Goal: Information Seeking & Learning: Find specific page/section

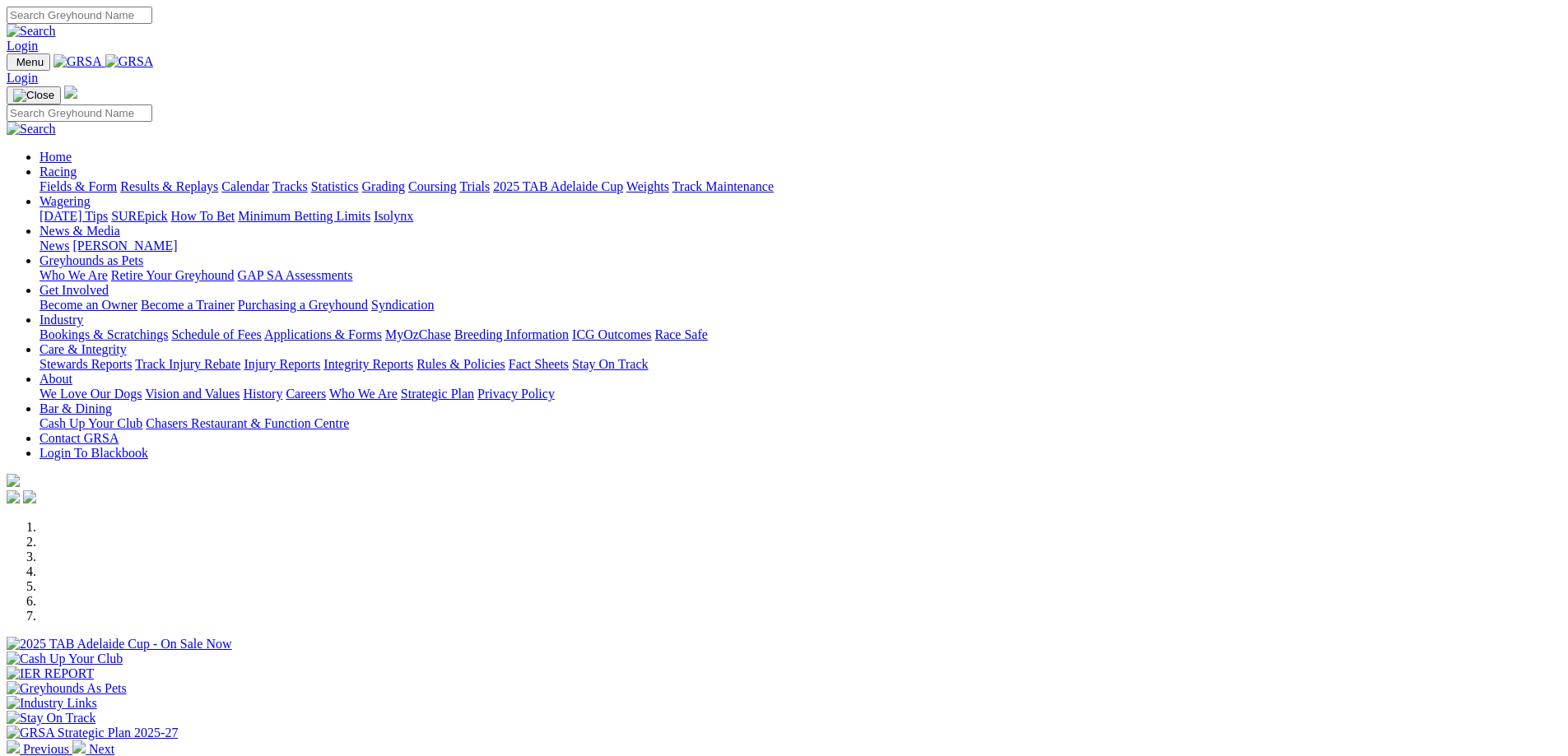
scroll to position [411, 0]
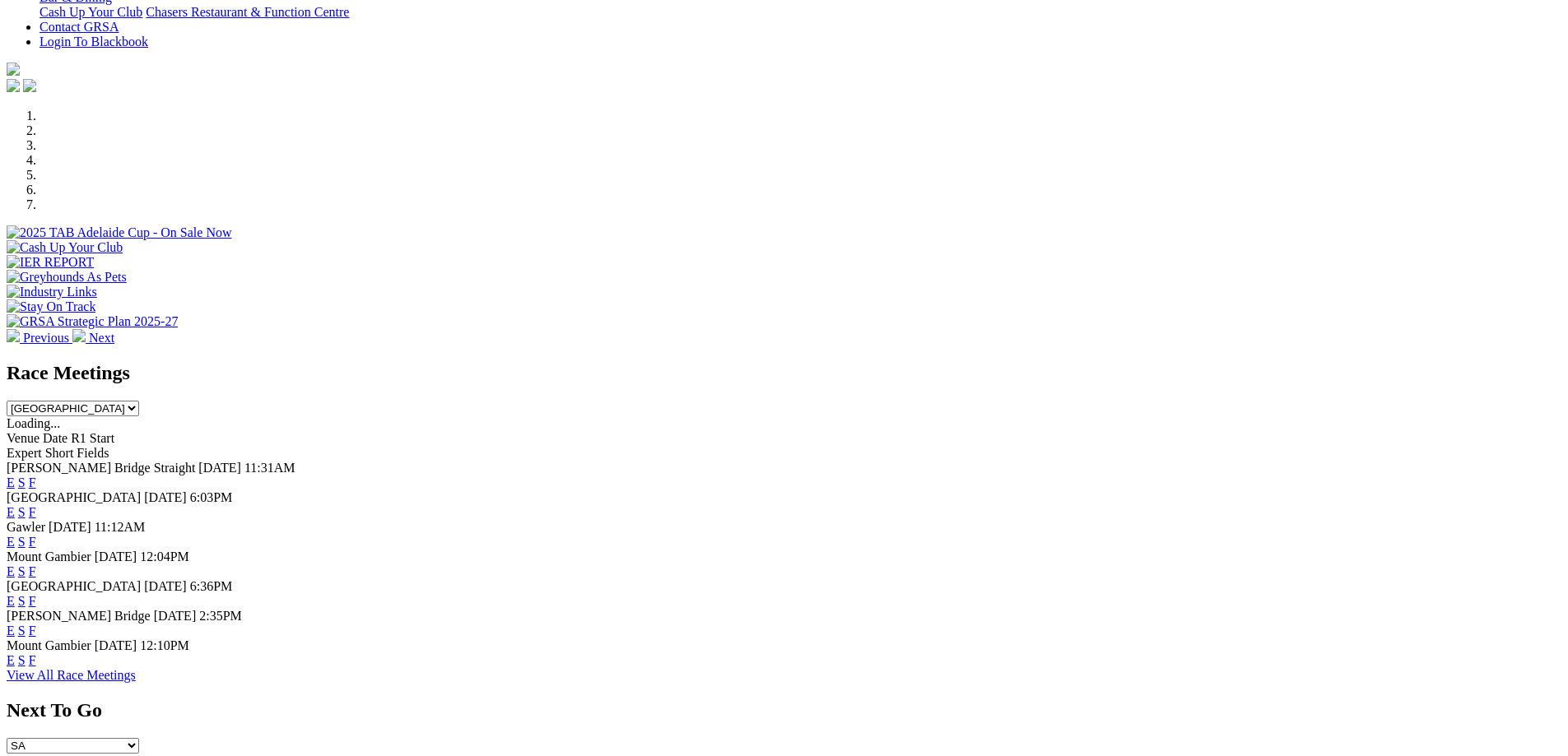
click at [36, 564] on link "F" at bounding box center [33, 571] width 8 height 14
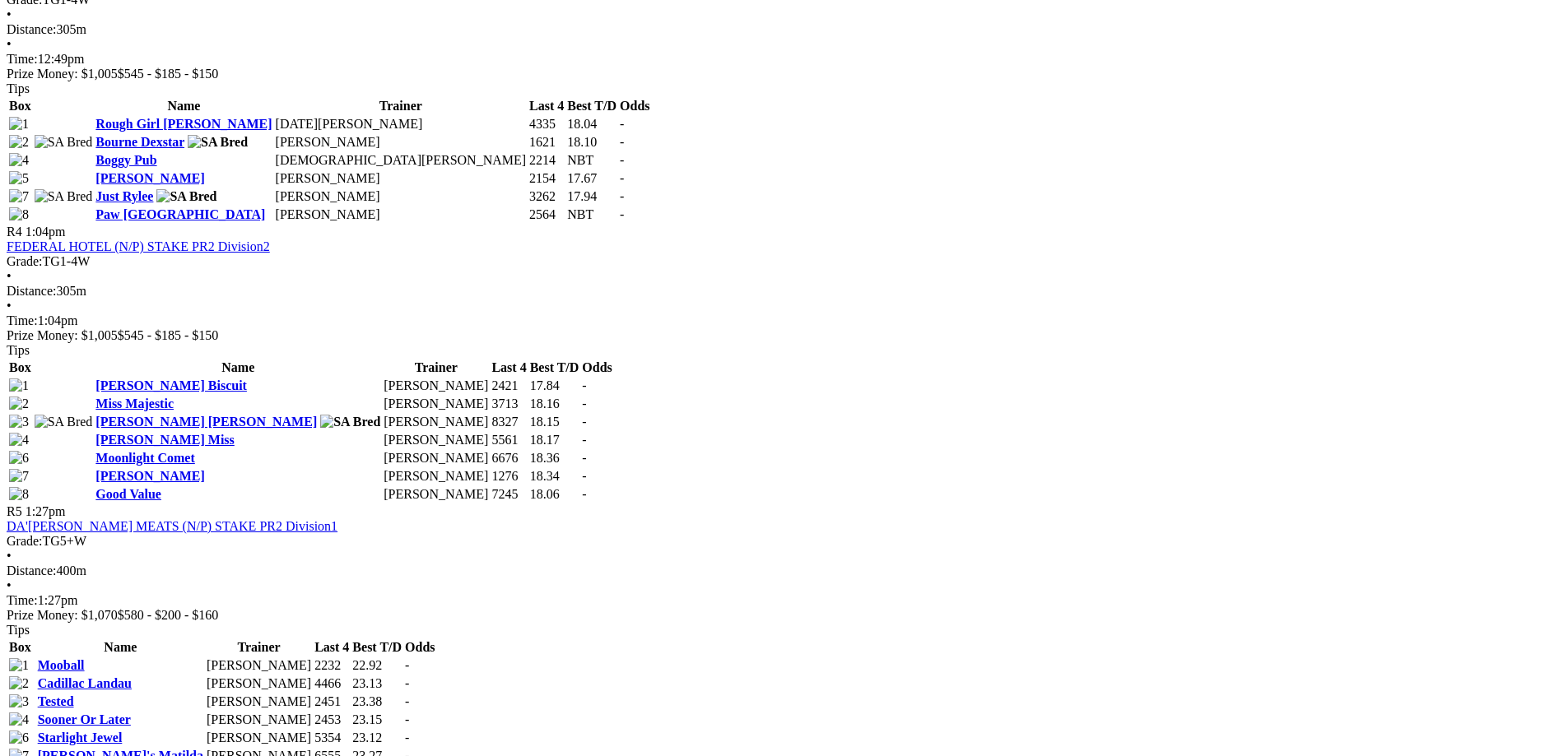
scroll to position [1399, 0]
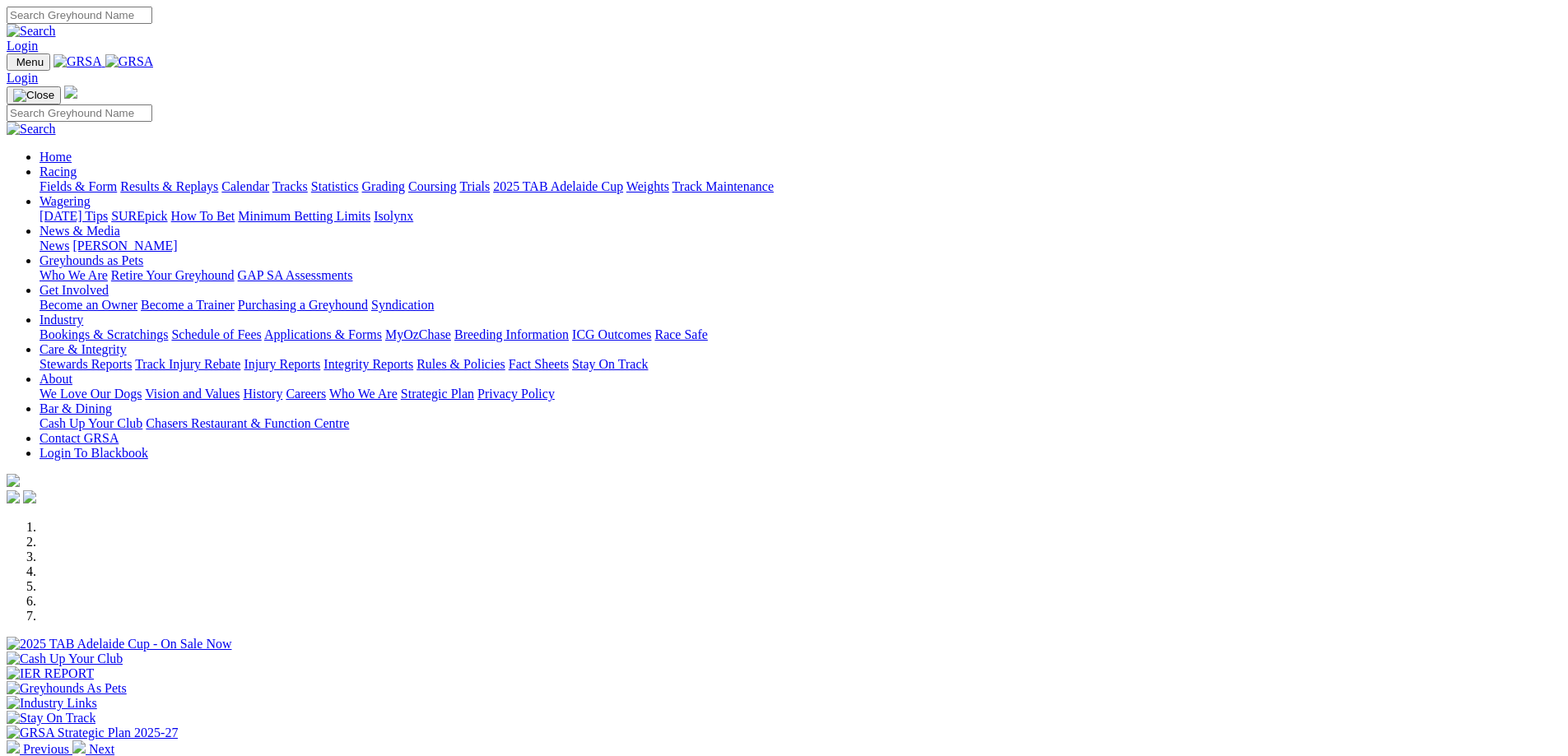
scroll to position [411, 0]
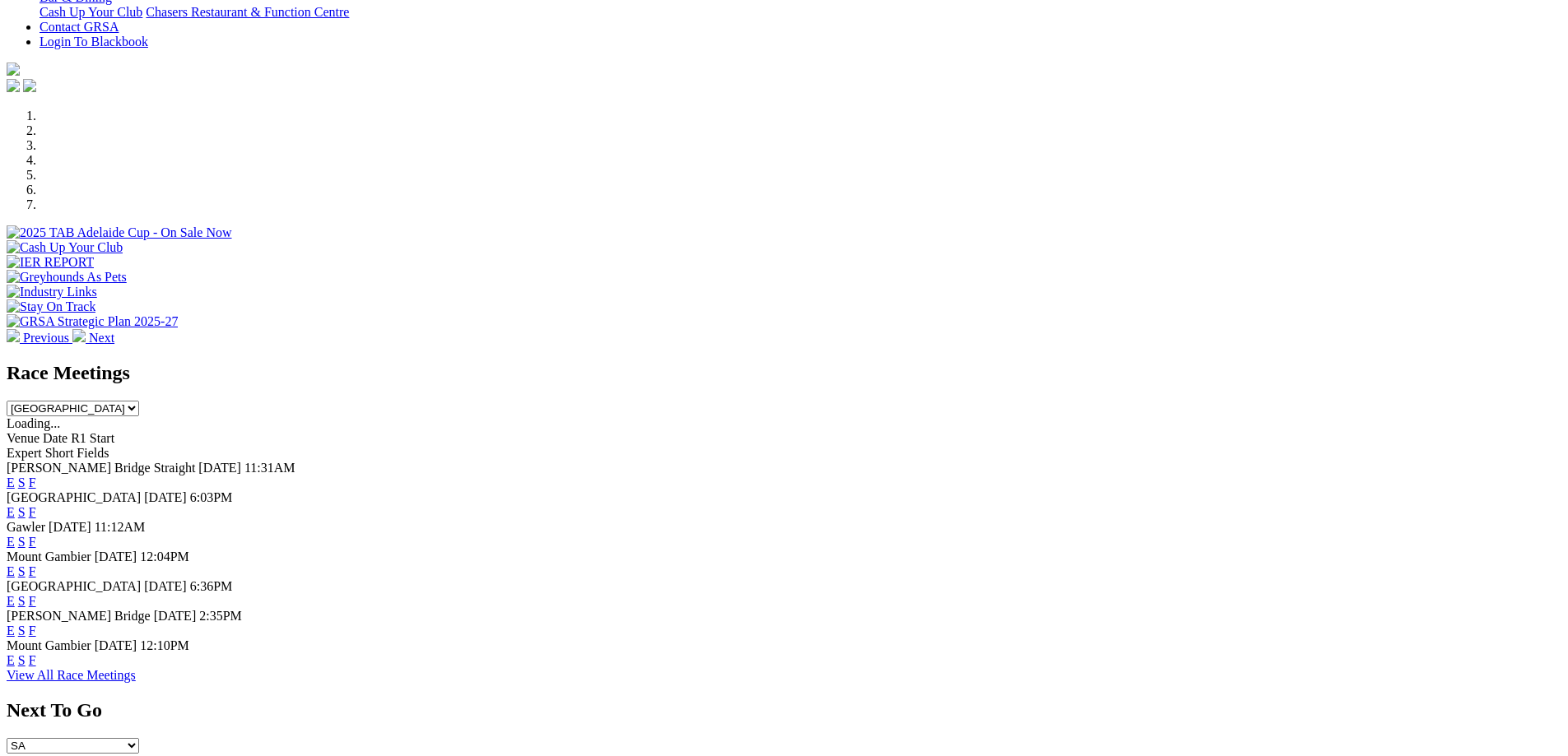
click at [36, 667] on link "F" at bounding box center [33, 661] width 8 height 14
